Goal: Navigation & Orientation: Go to known website

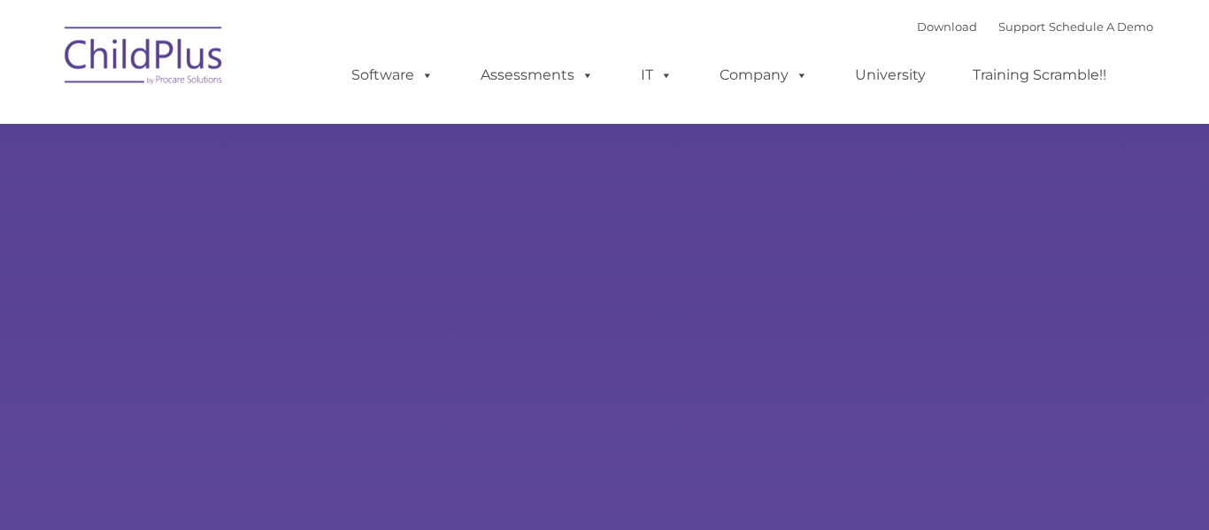
type input ""
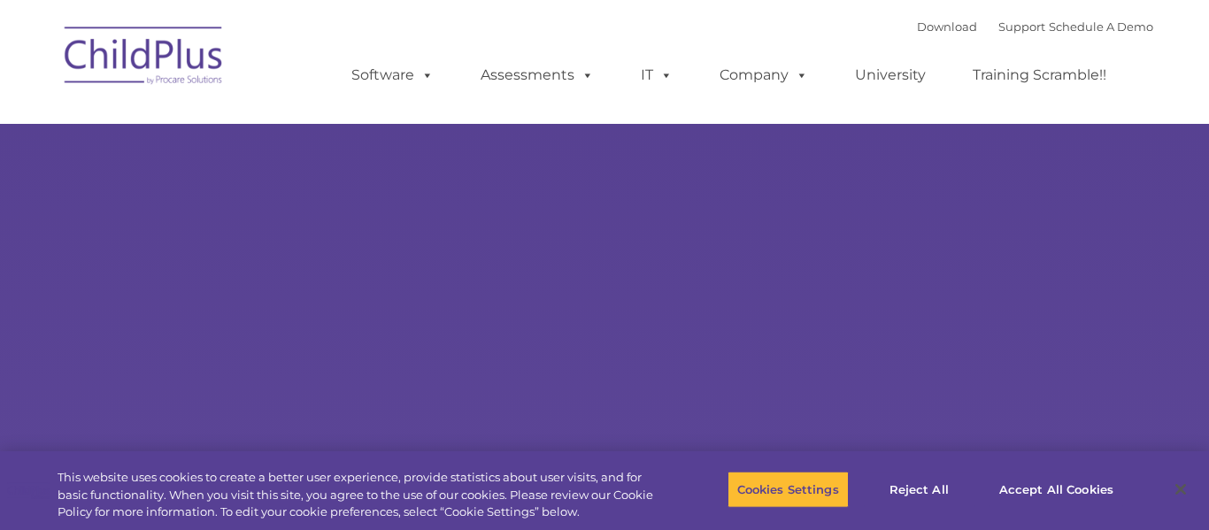
select select "MEDIUM"
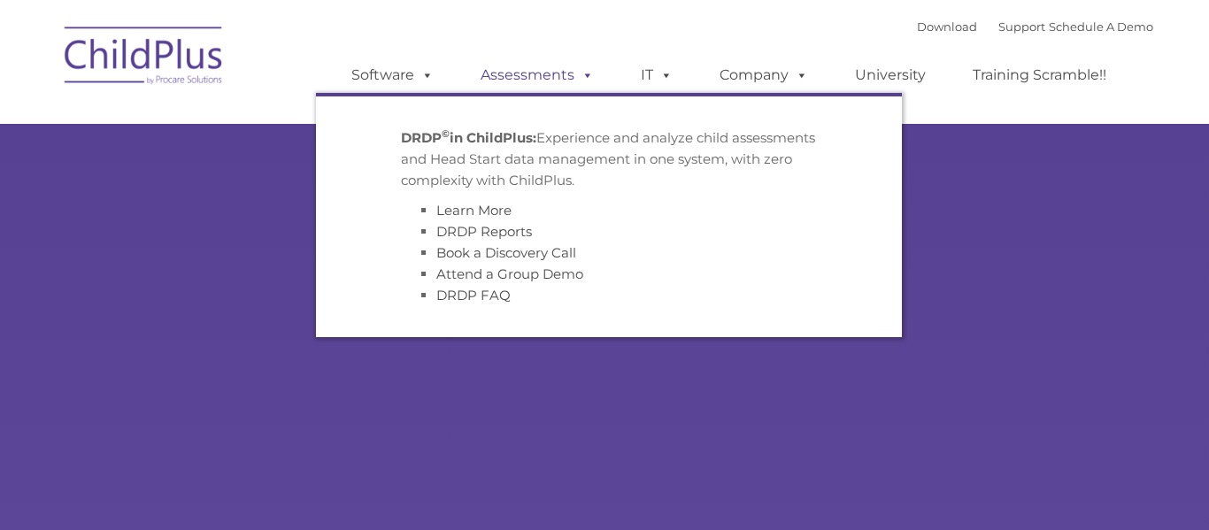
type input ""
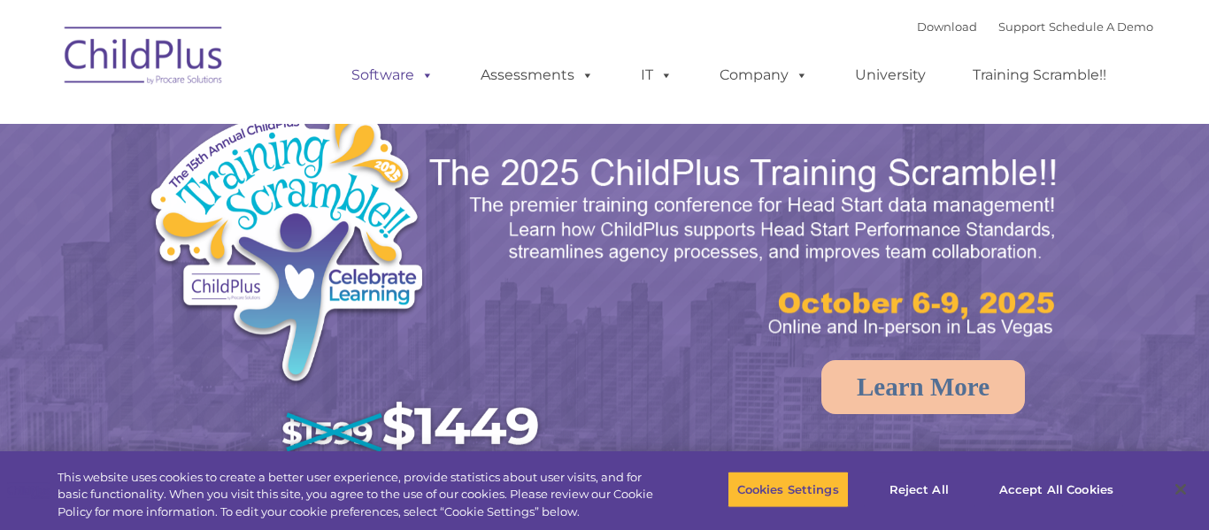
select select "MEDIUM"
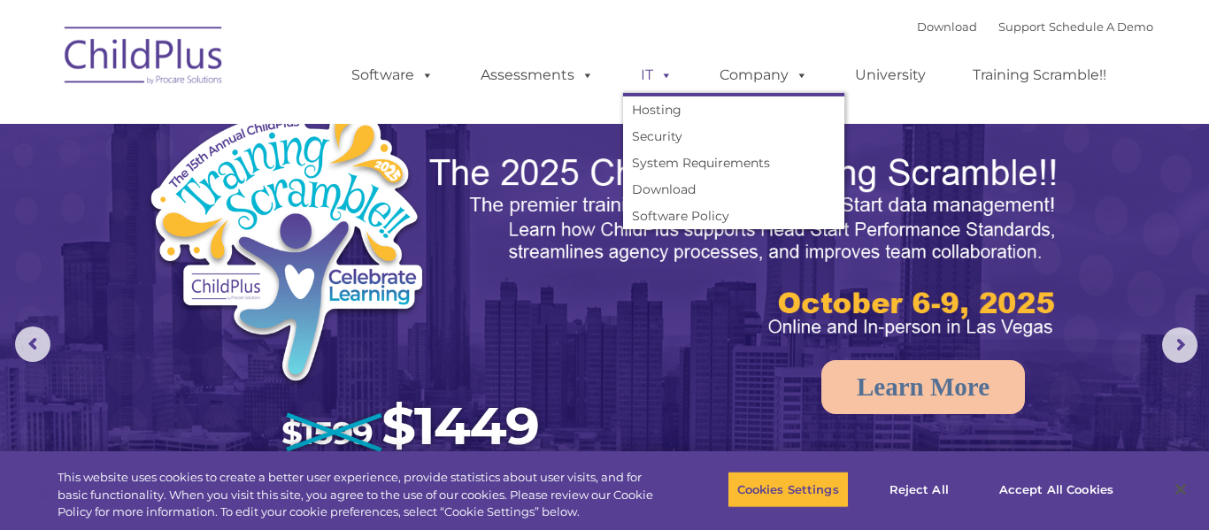
click at [650, 77] on link "IT" at bounding box center [656, 75] width 67 height 35
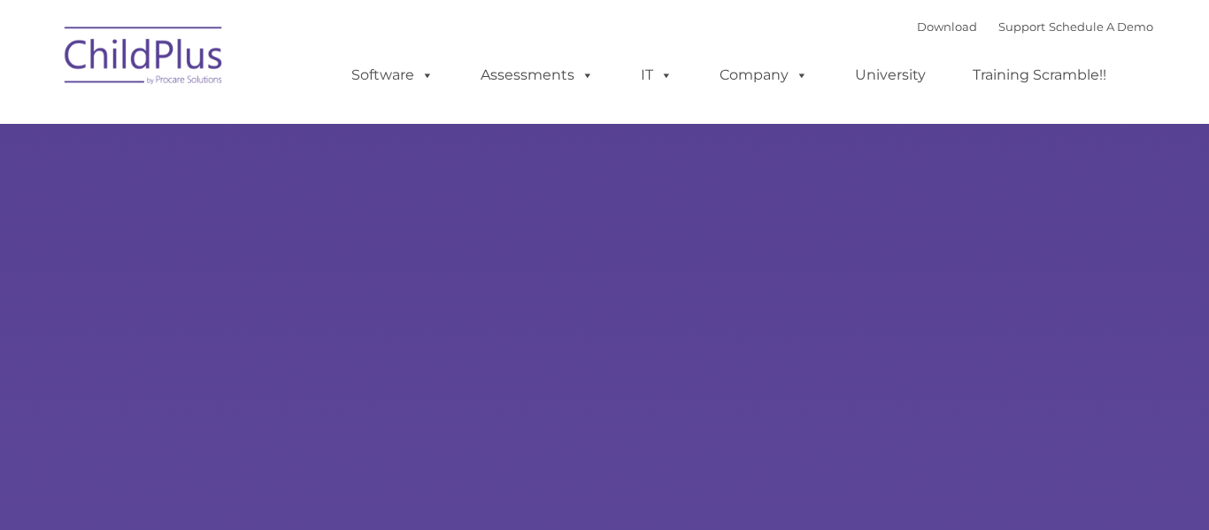
click at [459, 125] on div "Learn More Request a Demo The Future of ChildPlus is Here! Boost your productiv…" at bounding box center [604, 345] width 1209 height 690
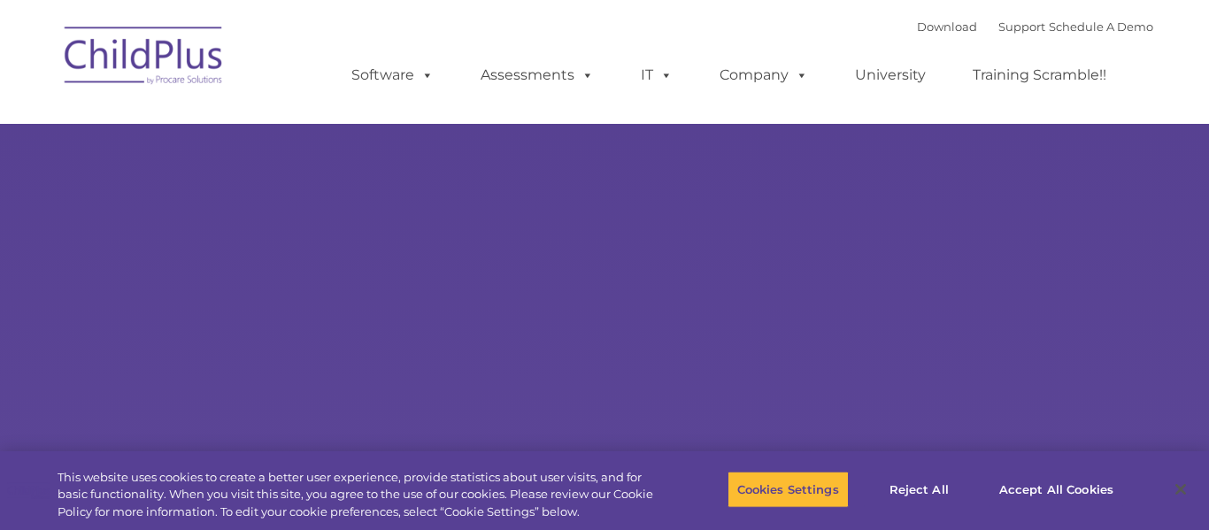
type input ""
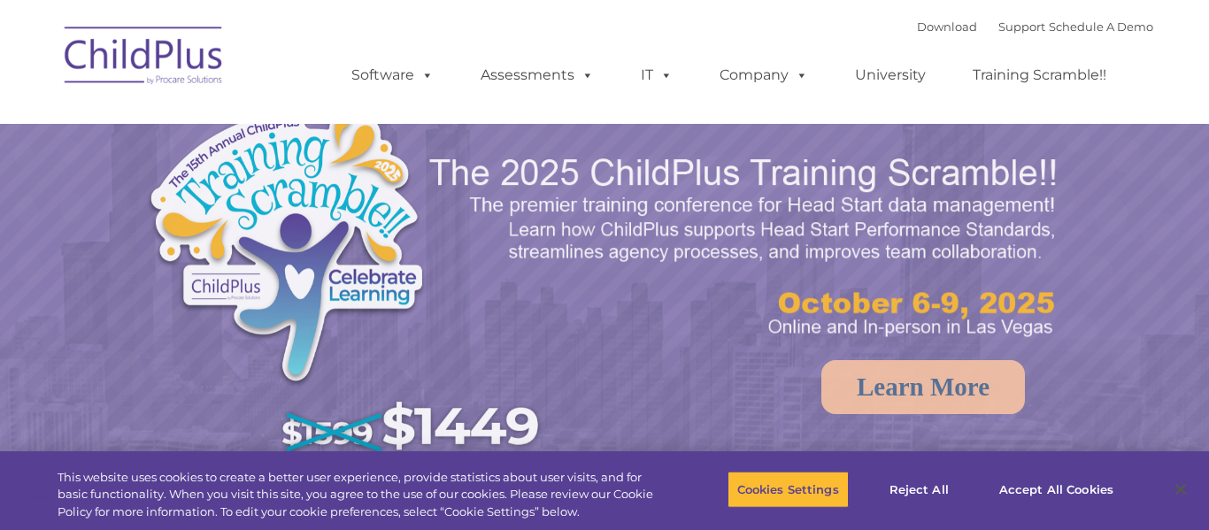
select select "MEDIUM"
